Goal: Information Seeking & Learning: Learn about a topic

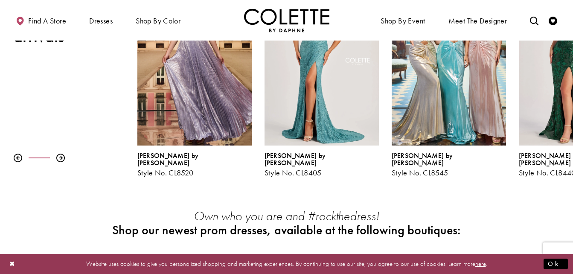
scroll to position [43, 0]
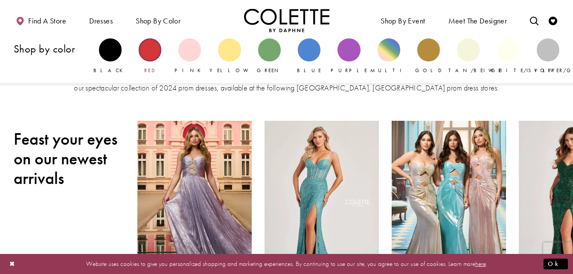
click at [150, 44] on div "Primary block" at bounding box center [150, 49] width 23 height 23
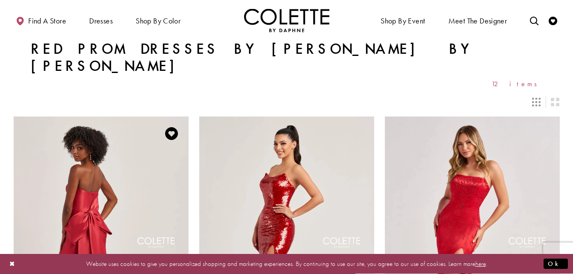
click at [94, 169] on img "Visit Colette by Daphne Style No. CL8470 Page" at bounding box center [101, 243] width 175 height 254
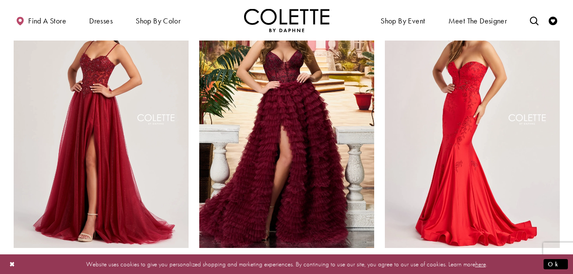
scroll to position [1237, 0]
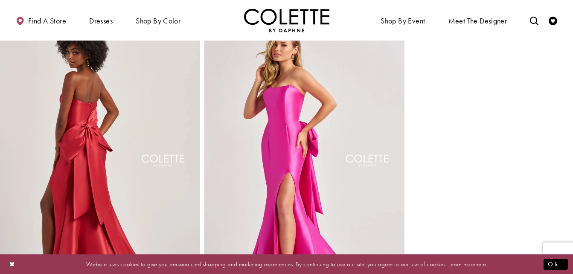
scroll to position [939, 0]
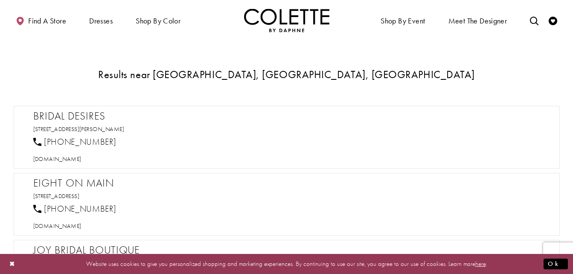
scroll to position [427, 0]
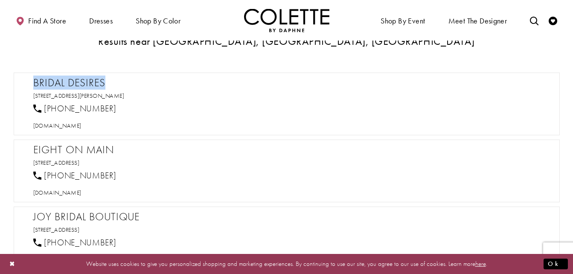
drag, startPoint x: 35, startPoint y: 76, endPoint x: 125, endPoint y: 81, distance: 89.8
click at [125, 81] on h2 "Bridal Desires" at bounding box center [290, 82] width 515 height 13
drag, startPoint x: 125, startPoint y: 81, endPoint x: 81, endPoint y: 77, distance: 44.2
copy h2 "Bridal Desires"
